Goal: Use online tool/utility: Utilize a website feature to perform a specific function

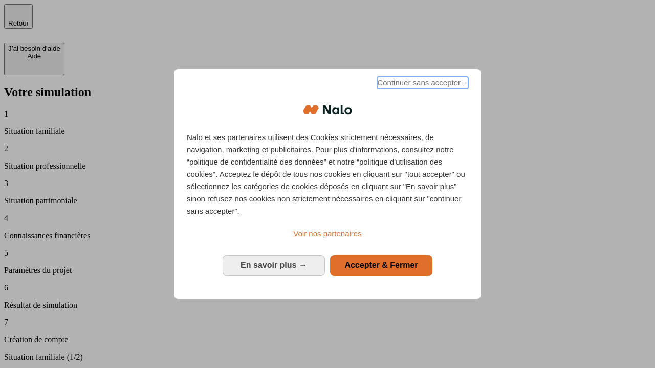
click at [422, 84] on span "Continuer sans accepter →" at bounding box center [422, 83] width 91 height 12
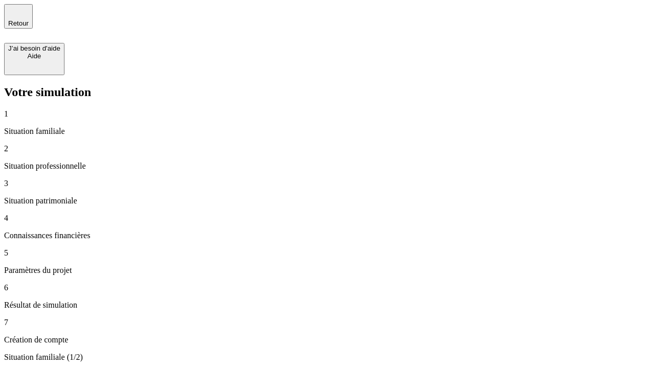
type input "30 000"
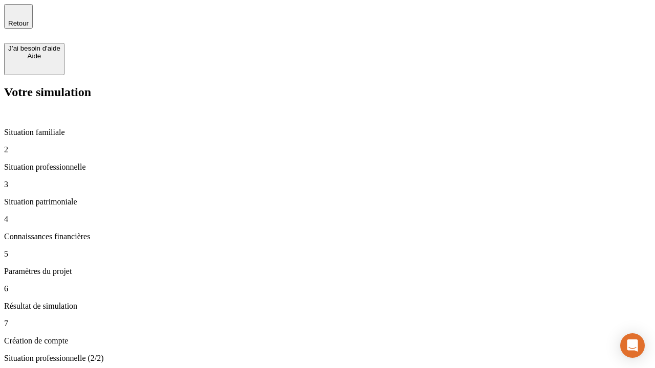
type input "40 000"
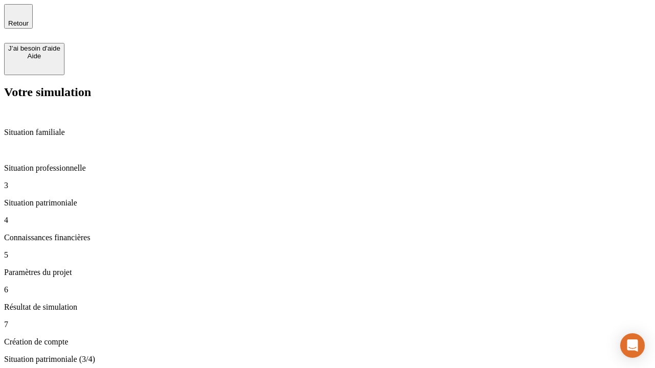
type input "1 100"
type input "20"
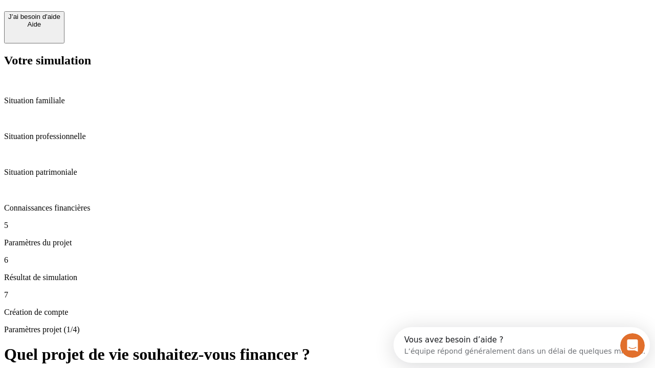
scroll to position [9, 0]
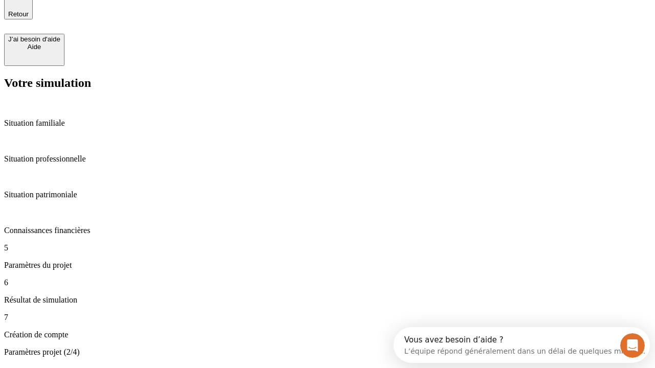
type input "40"
type input "62"
type input "50 000"
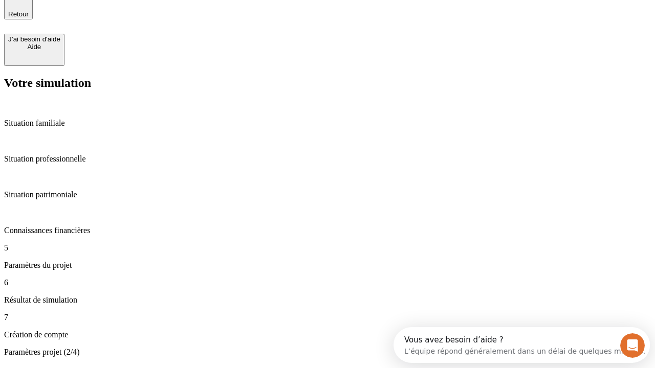
type input "640"
